Goal: Contribute content

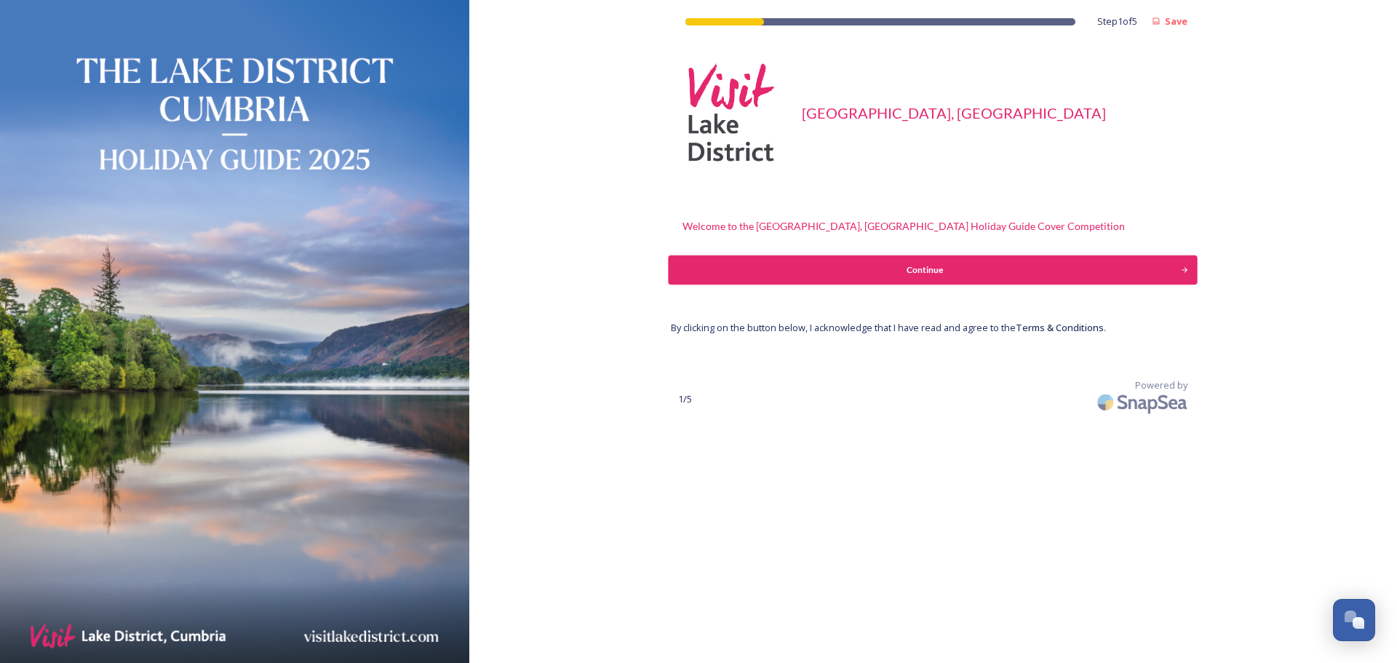
scroll to position [5715, 0]
click at [923, 271] on div "Continue" at bounding box center [925, 269] width 497 height 13
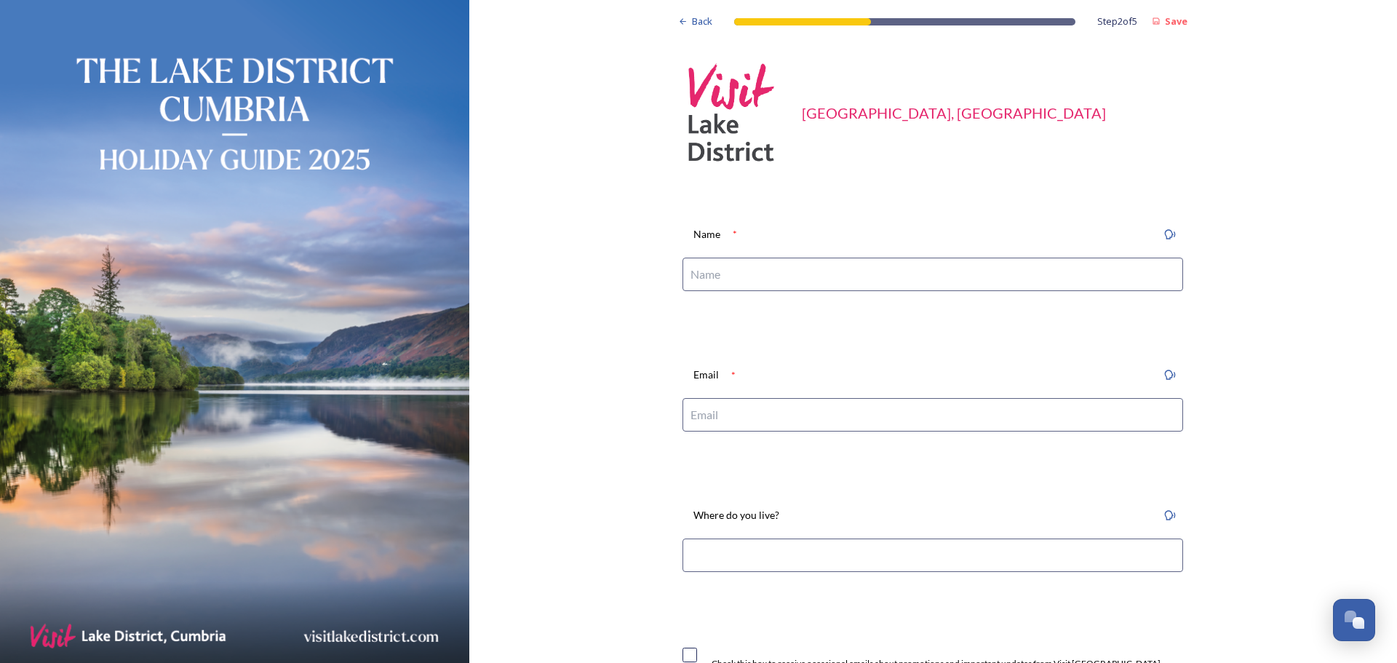
click at [829, 271] on input at bounding box center [933, 274] width 501 height 33
type input "[PERSON_NAME]"
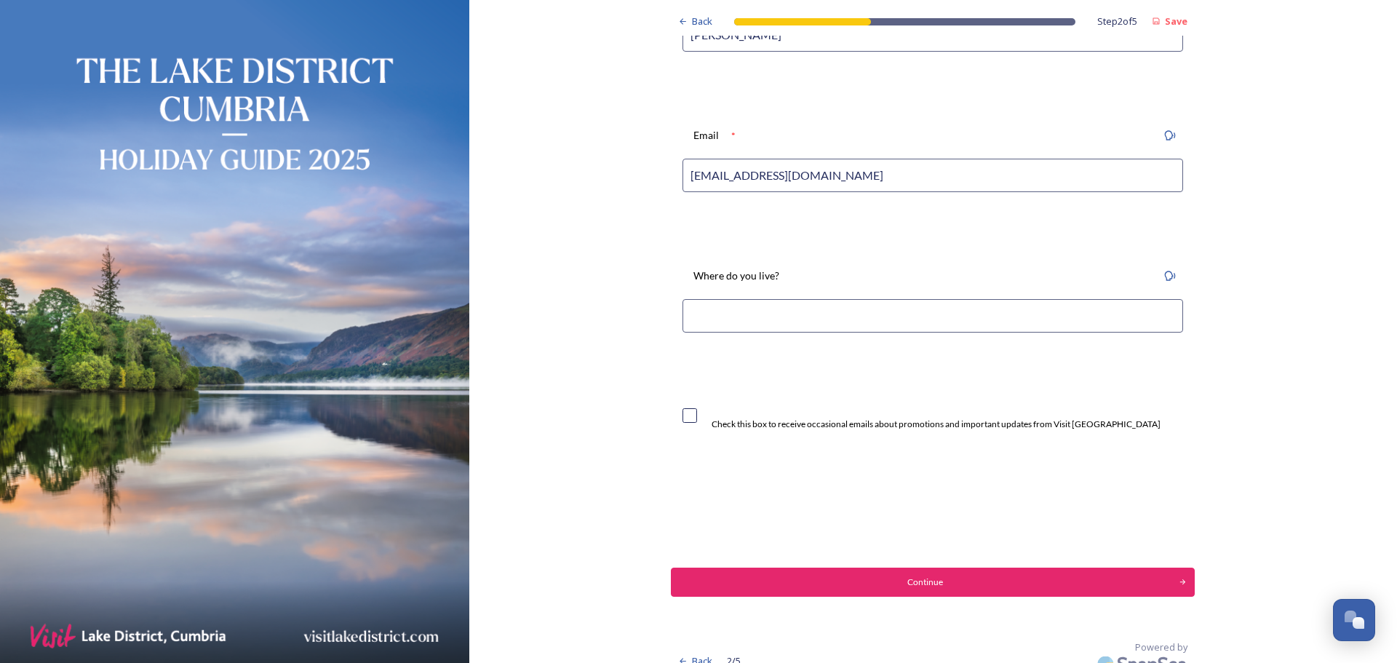
scroll to position [258, 0]
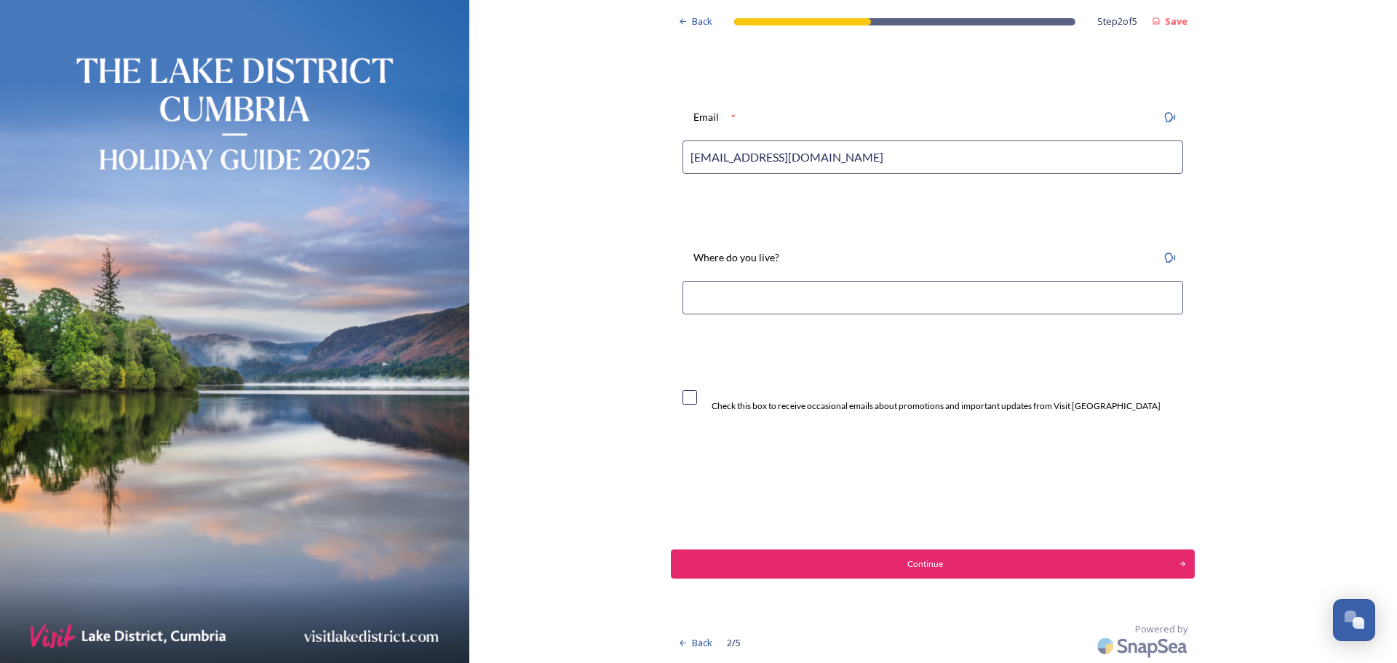
type input "[EMAIL_ADDRESS][DOMAIN_NAME]"
click at [779, 295] on input at bounding box center [933, 297] width 501 height 33
click at [881, 563] on div "Continue" at bounding box center [925, 563] width 497 height 13
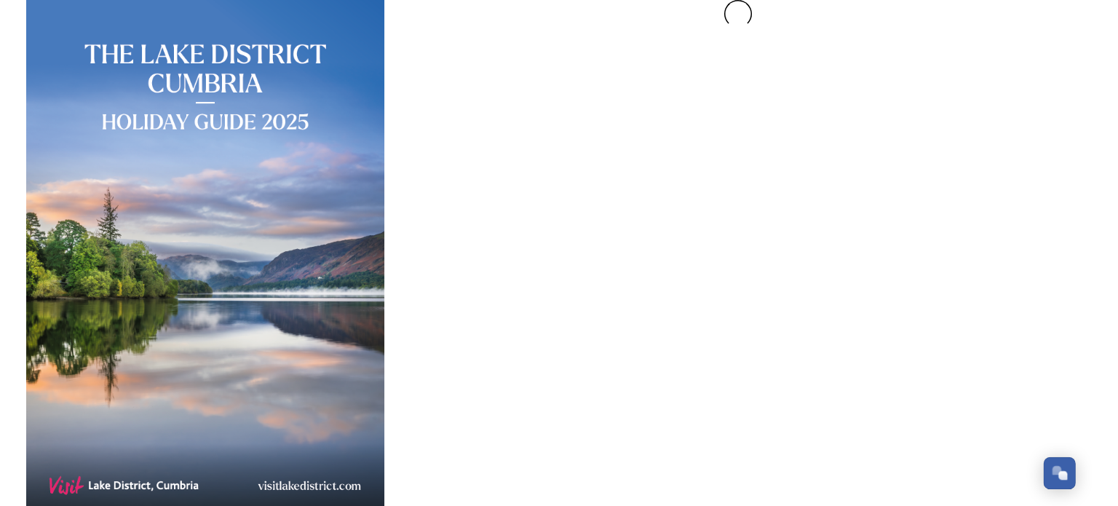
scroll to position [0, 0]
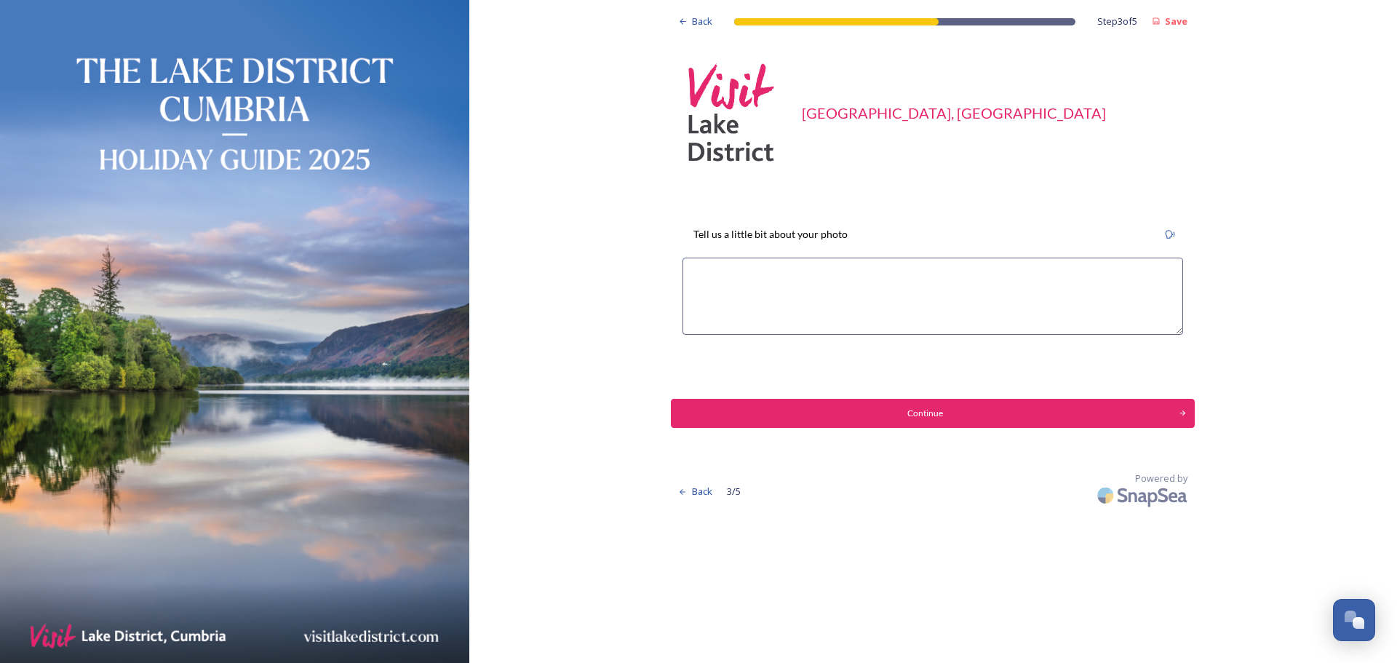
click at [841, 303] on textarea at bounding box center [933, 296] width 501 height 77
type textarea "It's a photo"
click at [871, 412] on div "Continue" at bounding box center [925, 413] width 497 height 13
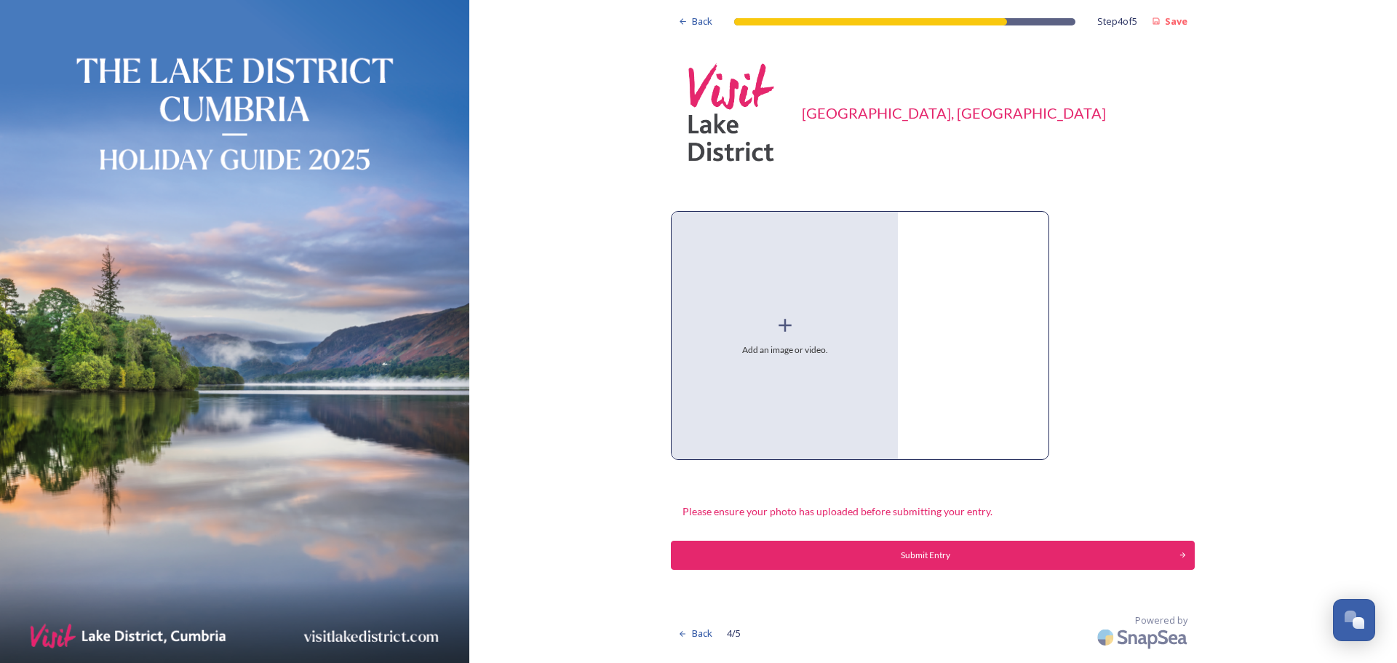
click at [848, 298] on div "Add an image or video." at bounding box center [785, 335] width 226 height 247
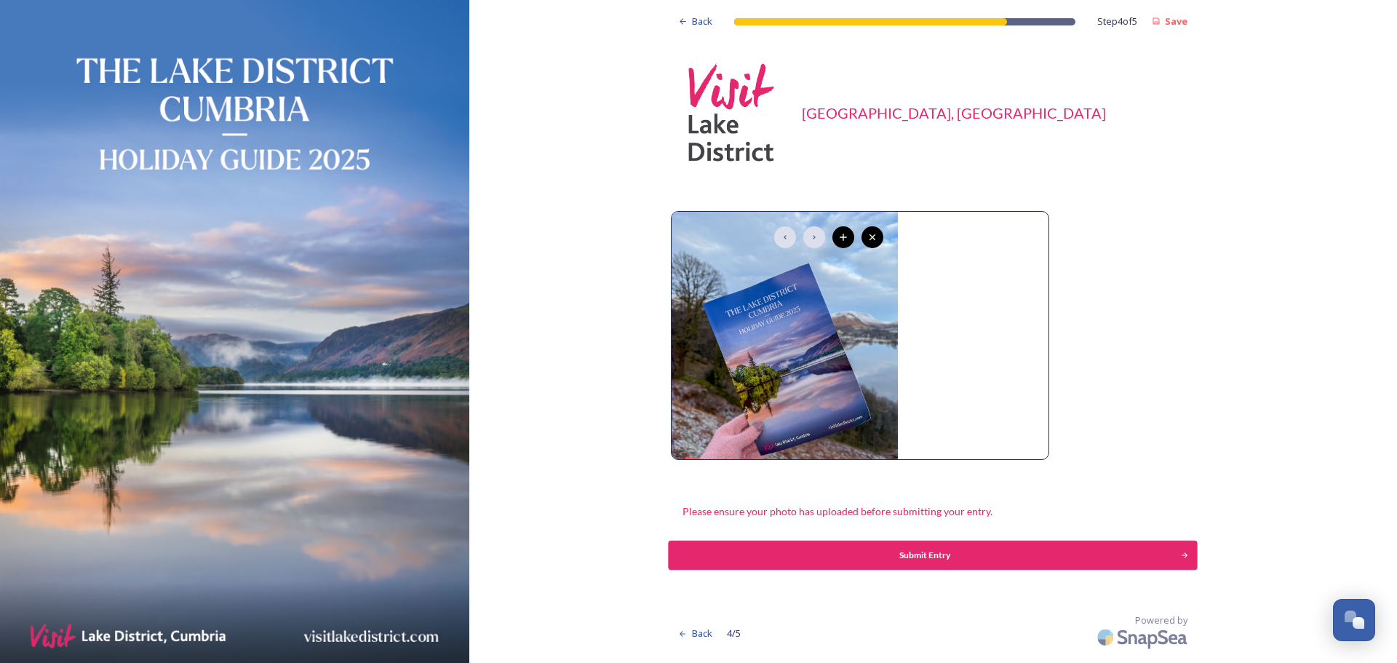
click at [909, 568] on button "Submit Entry" at bounding box center [933, 555] width 529 height 29
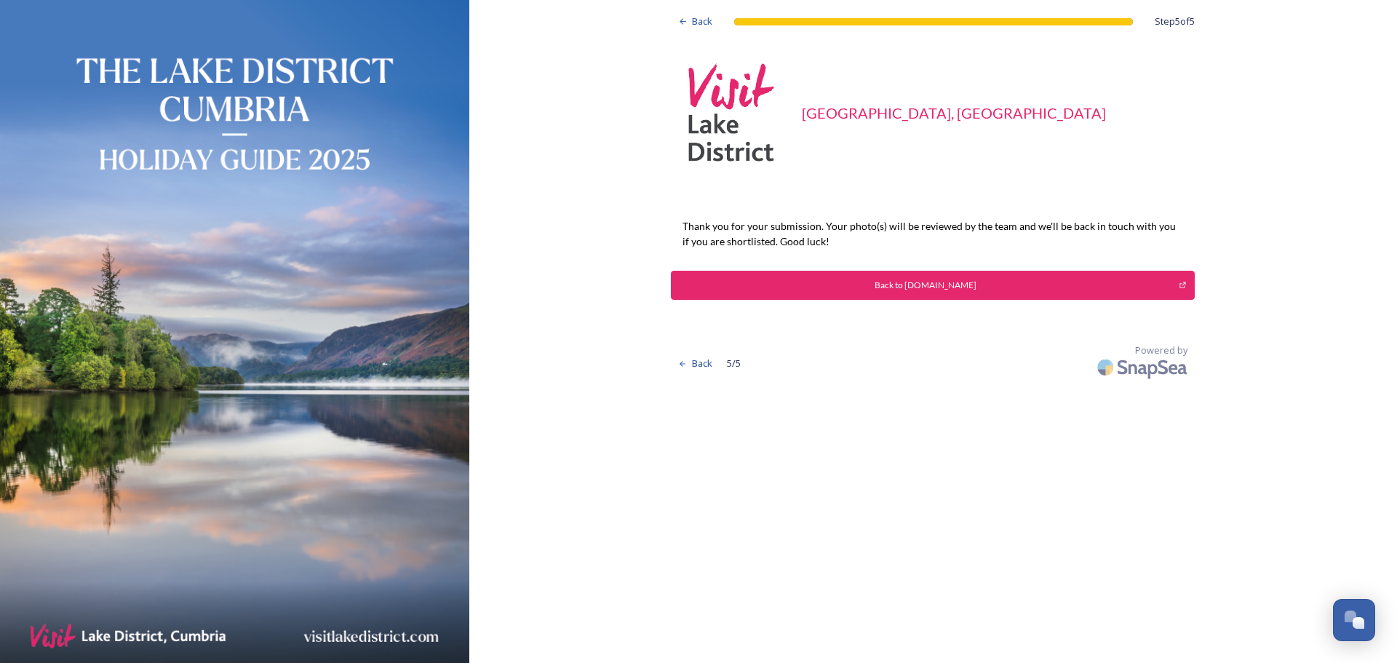
click at [920, 287] on div "Back to [DOMAIN_NAME]" at bounding box center [925, 285] width 492 height 13
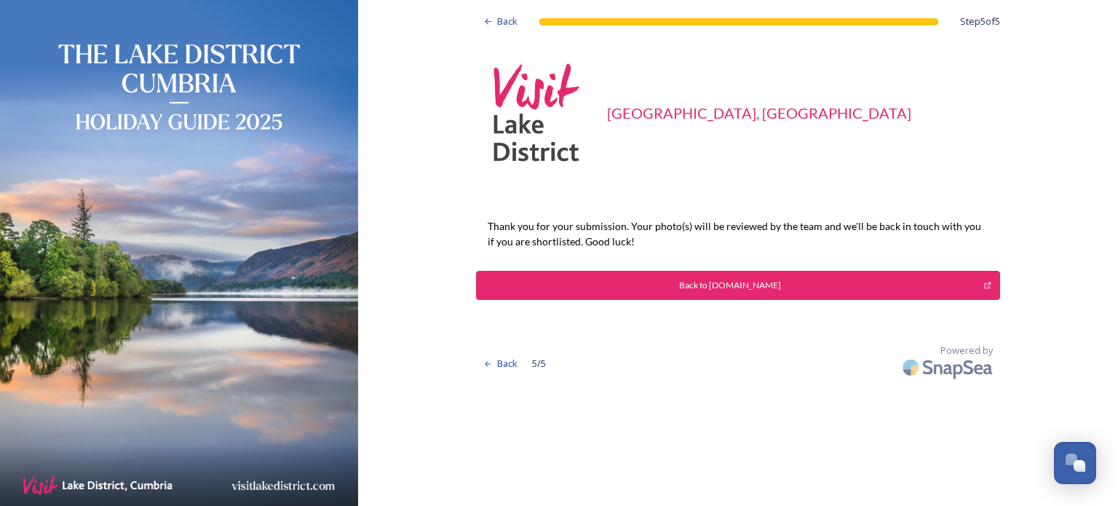
scroll to position [5785, 0]
